Goal: Use online tool/utility

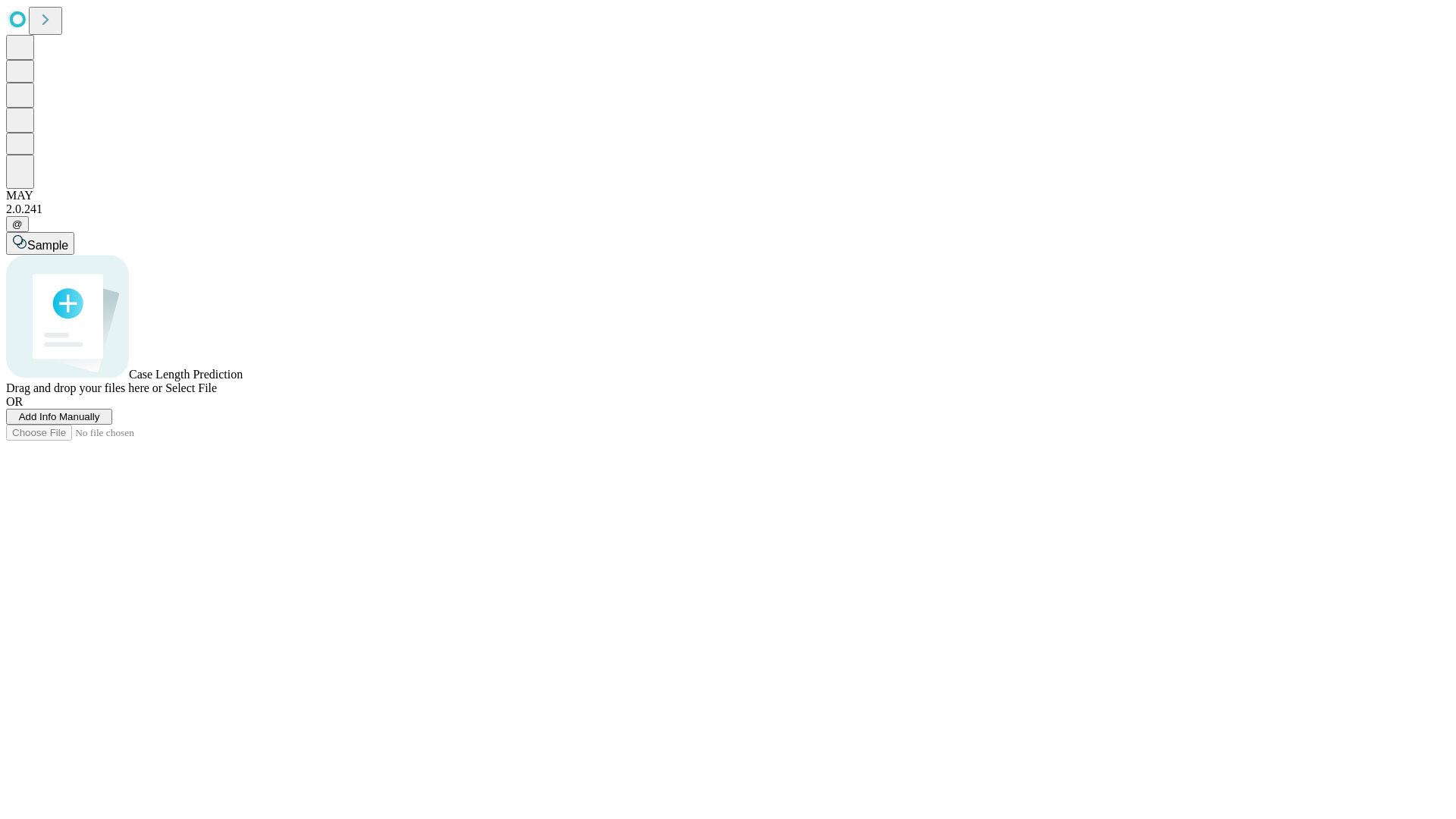
click at [217, 394] on span "Select File" at bounding box center [191, 387] width 52 height 13
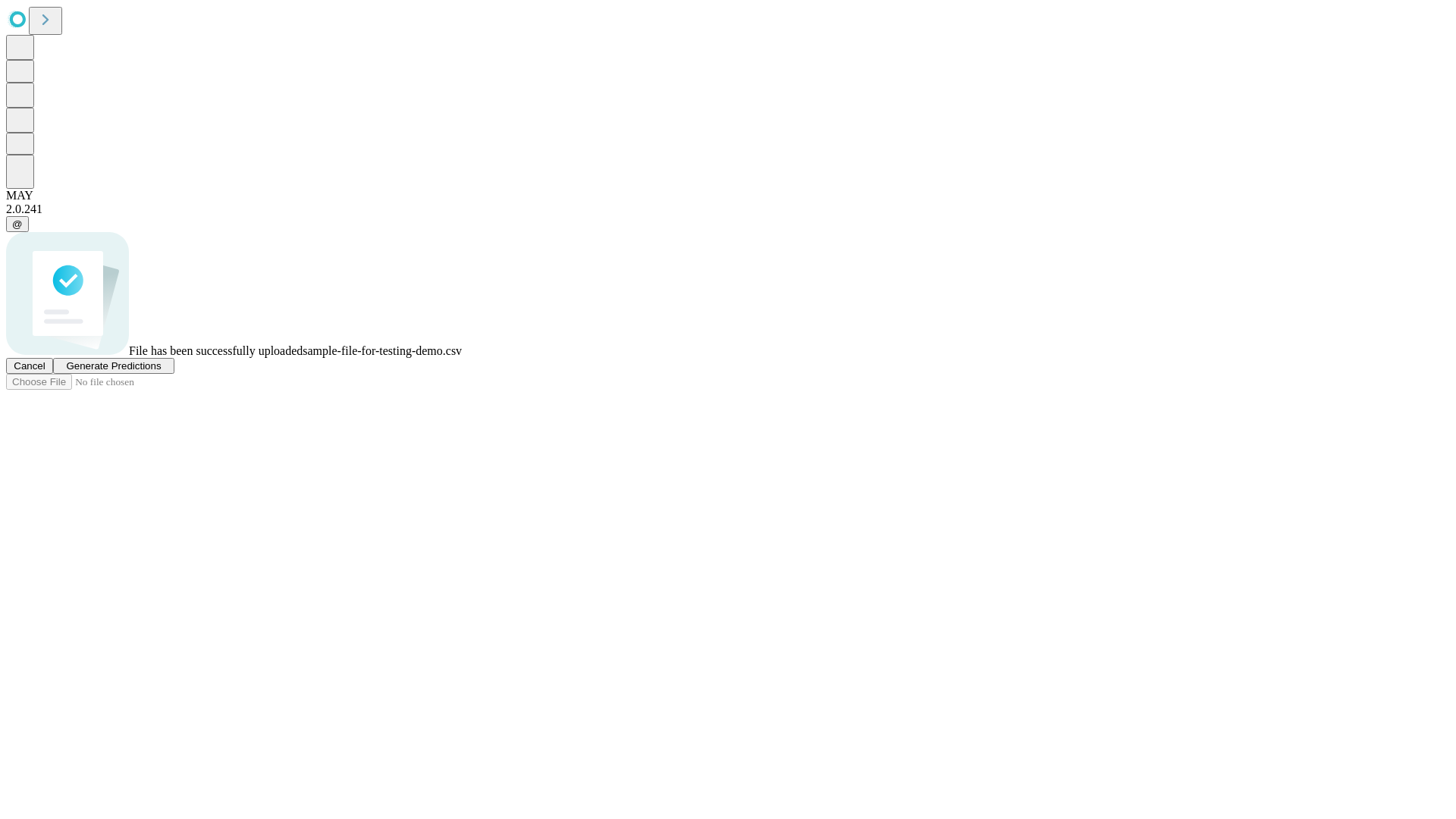
click at [161, 371] on span "Generate Predictions" at bounding box center [114, 366] width 95 height 12
